Goal: Task Accomplishment & Management: Complete application form

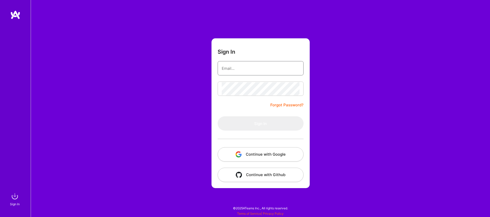
click at [261, 69] on input "email" at bounding box center [261, 68] width 78 height 13
type input "[EMAIL_ADDRESS][DOMAIN_NAME]"
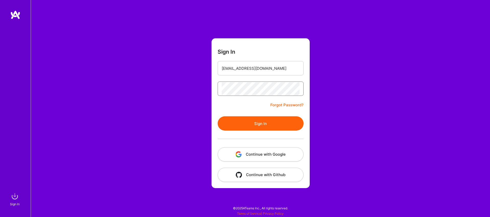
click at [218, 116] on button "Sign In" at bounding box center [261, 123] width 86 height 14
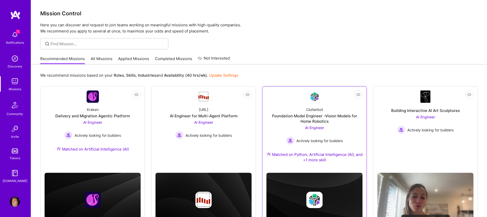
click at [311, 120] on div "Foundation Model Engineer -Vision Models for Home Robotics" at bounding box center [314, 118] width 96 height 11
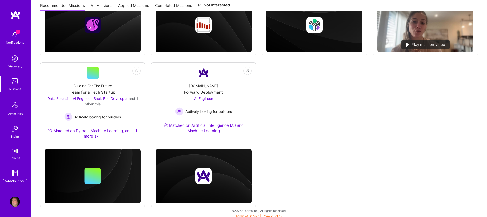
scroll to position [178, 0]
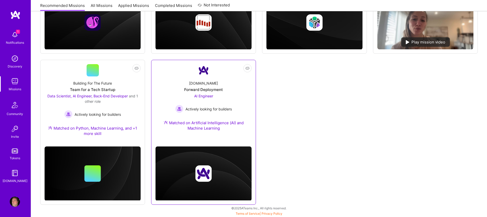
click at [195, 125] on div "Matched on Artificial Intelligence (AI) and Machine Learning" at bounding box center [203, 125] width 96 height 11
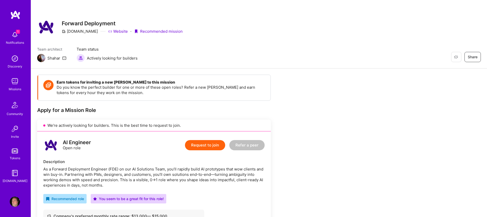
click at [207, 145] on button "Request to join" at bounding box center [205, 145] width 40 height 10
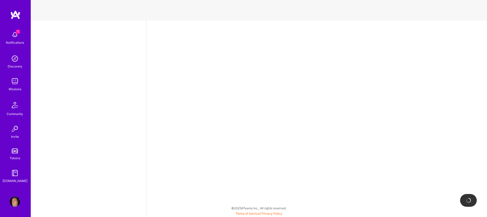
select select "US"
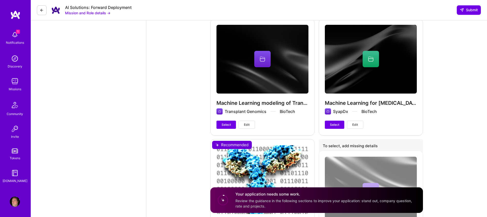
scroll to position [1386, 0]
